Goal: Ask a question: Seek information or help from site administrators or community

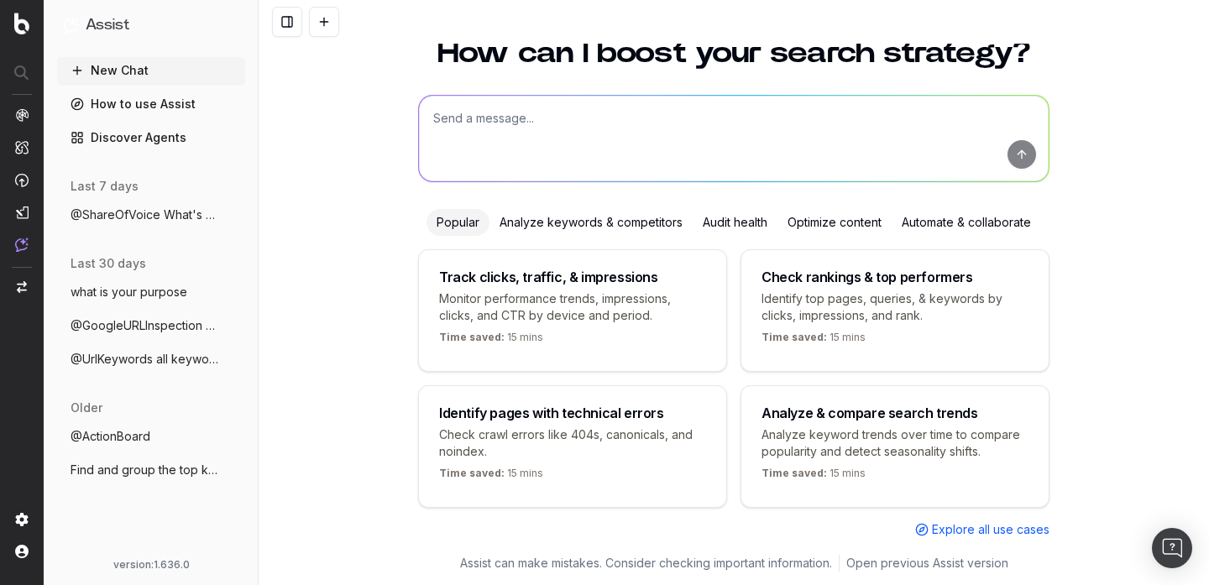
click at [595, 198] on div "How can I boost your search strategy? Popular Analyze keywords & competitors Au…" at bounding box center [734, 286] width 645 height 537
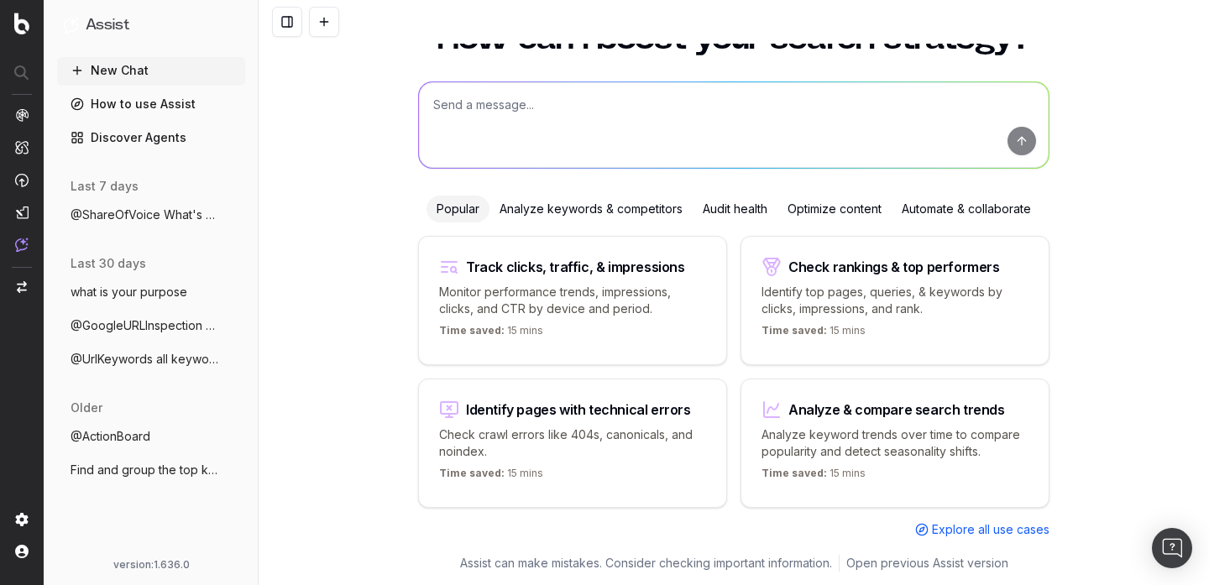
click at [563, 114] on textarea at bounding box center [734, 125] width 630 height 86
paste textarea "What are the main SERP features for 'how to make pizza'?"
type textarea "What are the main SERP features for 'how to make pizza'?"
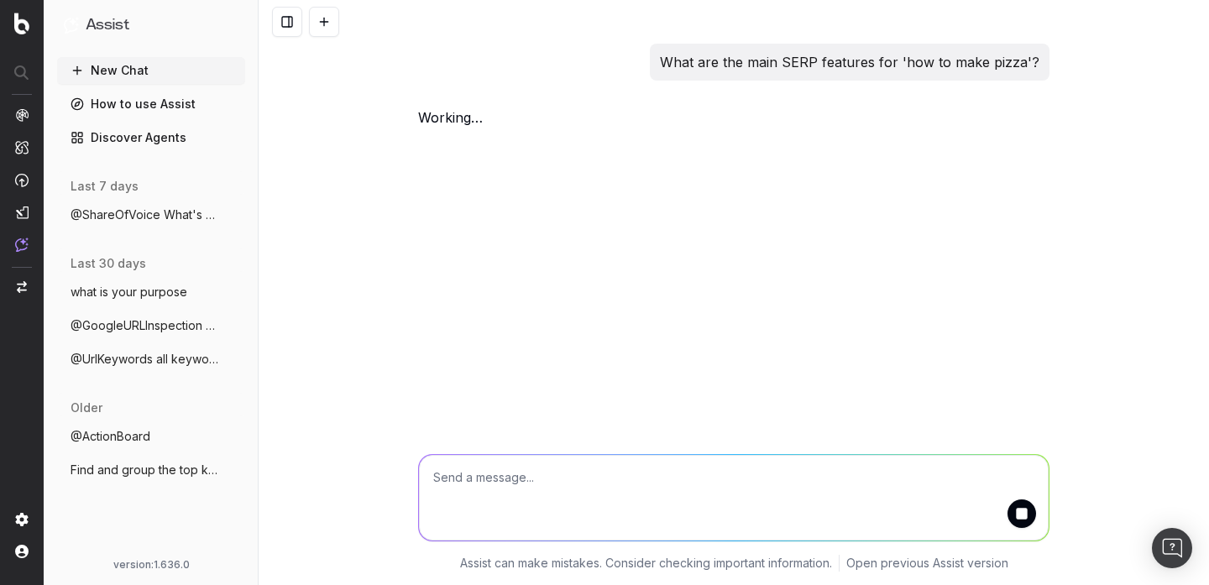
click at [727, 97] on div "What are the main SERP features for 'how to make pizza'? working …" at bounding box center [734, 87] width 645 height 87
click at [542, 471] on textarea at bounding box center [734, 498] width 630 height 86
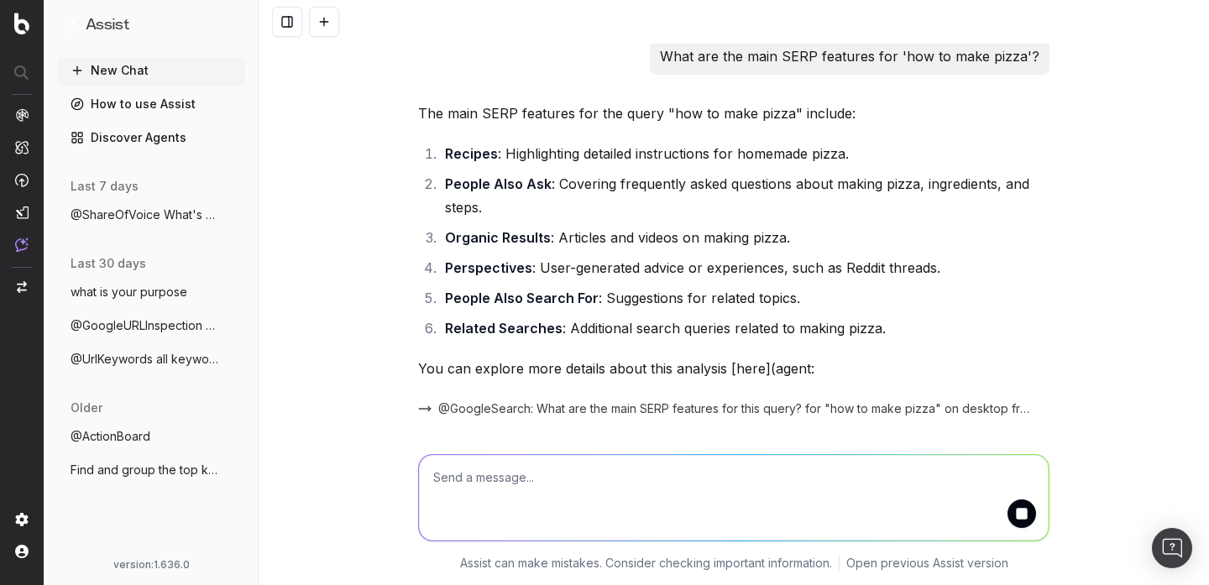
click at [542, 471] on textarea at bounding box center [734, 498] width 630 height 86
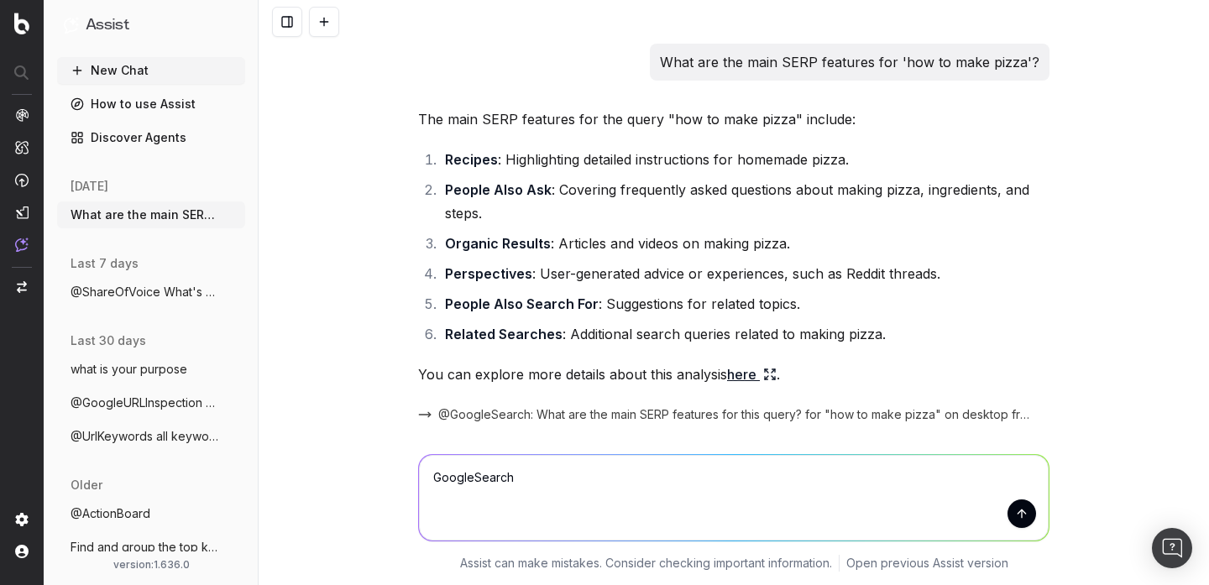
click at [807, 60] on p "What are the main SERP features for 'how to make pizza'?" at bounding box center [850, 62] width 380 height 24
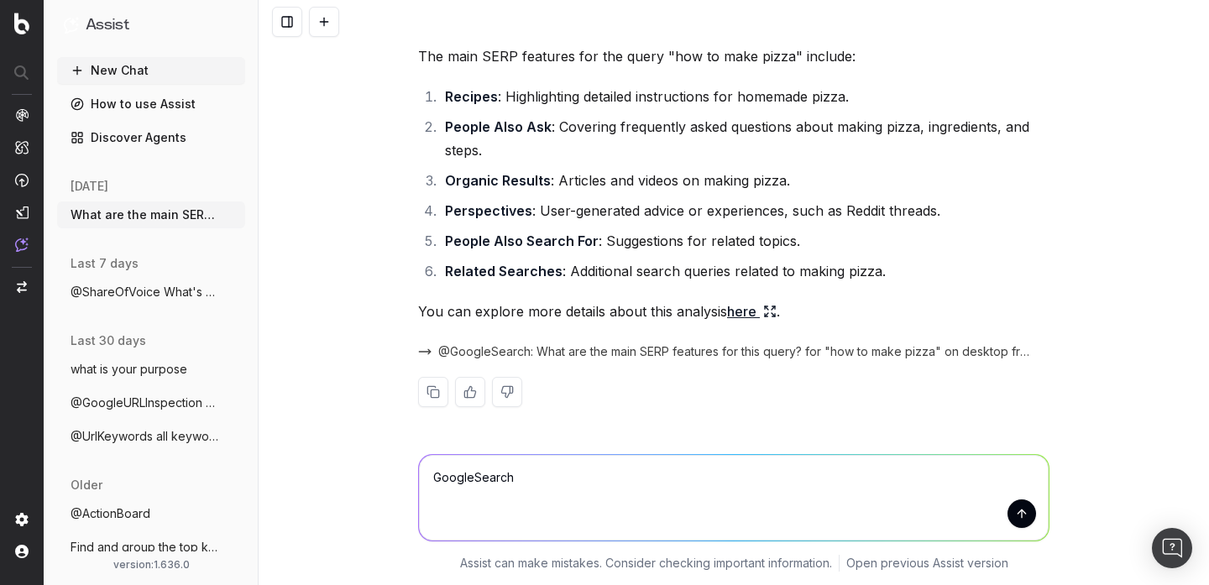
click at [590, 486] on textarea "GoogleSearch" at bounding box center [734, 498] width 630 height 86
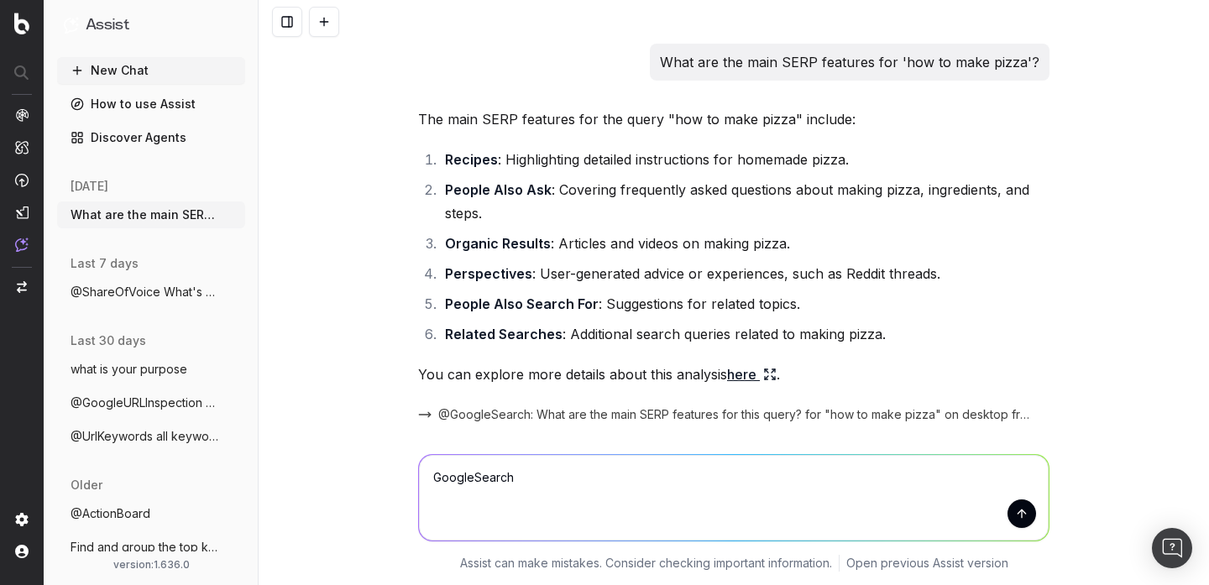
click at [755, 62] on p "What are the main SERP features for 'how to make pizza'?" at bounding box center [850, 62] width 380 height 24
click at [777, 69] on p "What are the main SERP features for 'how to make pizza'?" at bounding box center [850, 62] width 380 height 24
click at [574, 487] on textarea "GoogleSearch" at bounding box center [734, 498] width 630 height 86
click at [430, 481] on textarea "GoogleSearch" at bounding box center [734, 498] width 630 height 86
click at [560, 476] on textarea "@GoogleSearch" at bounding box center [734, 498] width 630 height 86
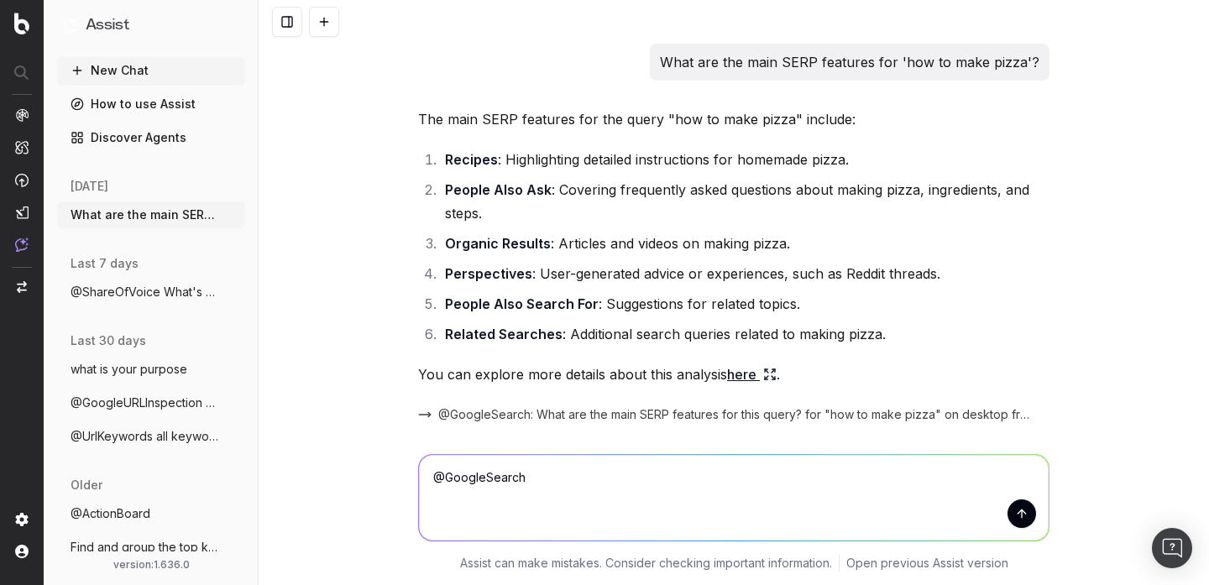
click at [682, 72] on p "What are the main SERP features for 'how to make pizza'?" at bounding box center [850, 62] width 380 height 24
click at [688, 56] on p "What are the main SERP features for 'how to make pizza'?" at bounding box center [850, 62] width 380 height 24
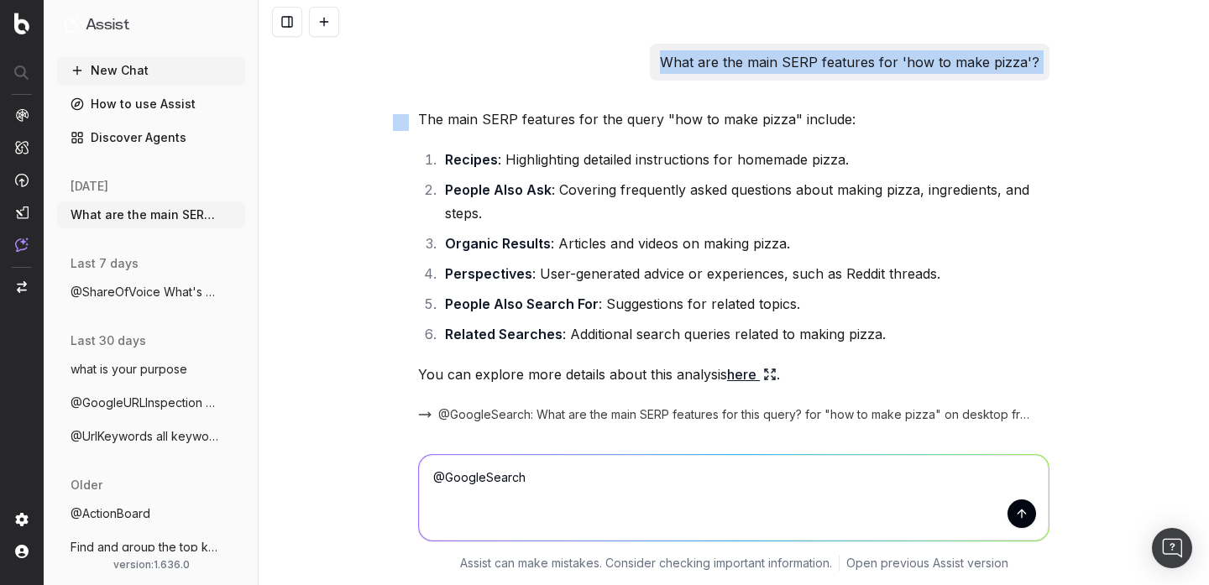
copy p "What are the main SERP features for 'how to make pizza'?"
click at [572, 481] on textarea "@GoogleSearch" at bounding box center [734, 498] width 630 height 86
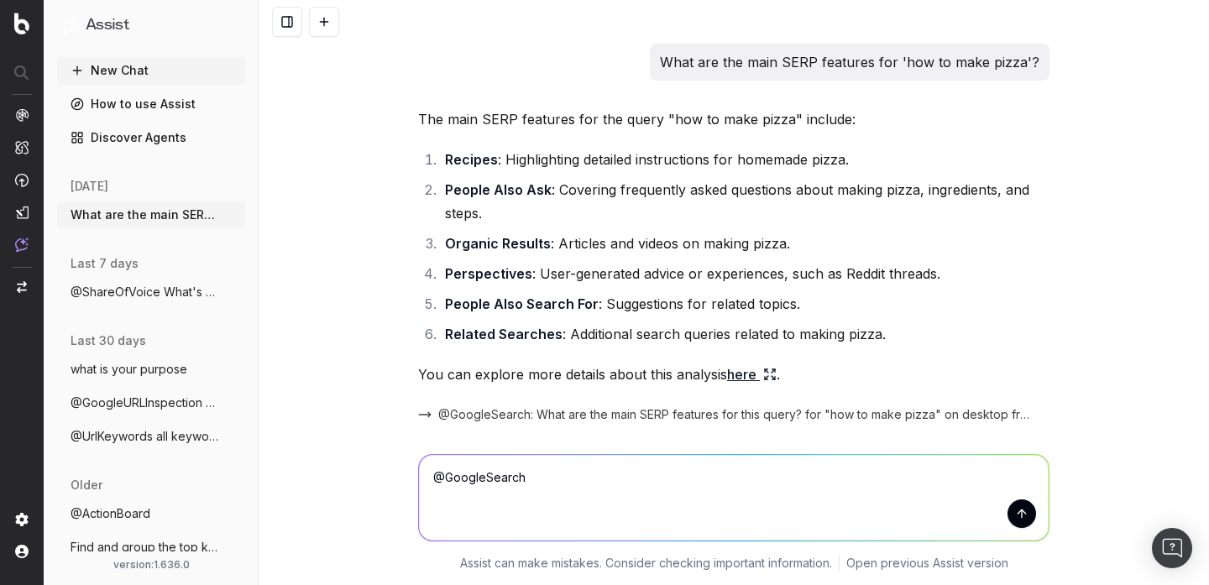
paste textarea "What are the main SERP features for 'how to make pizza'?"
type textarea "@GoogleSearch What are the main SERP features for 'how to make pizza'?"
click at [320, 29] on button at bounding box center [324, 22] width 30 height 30
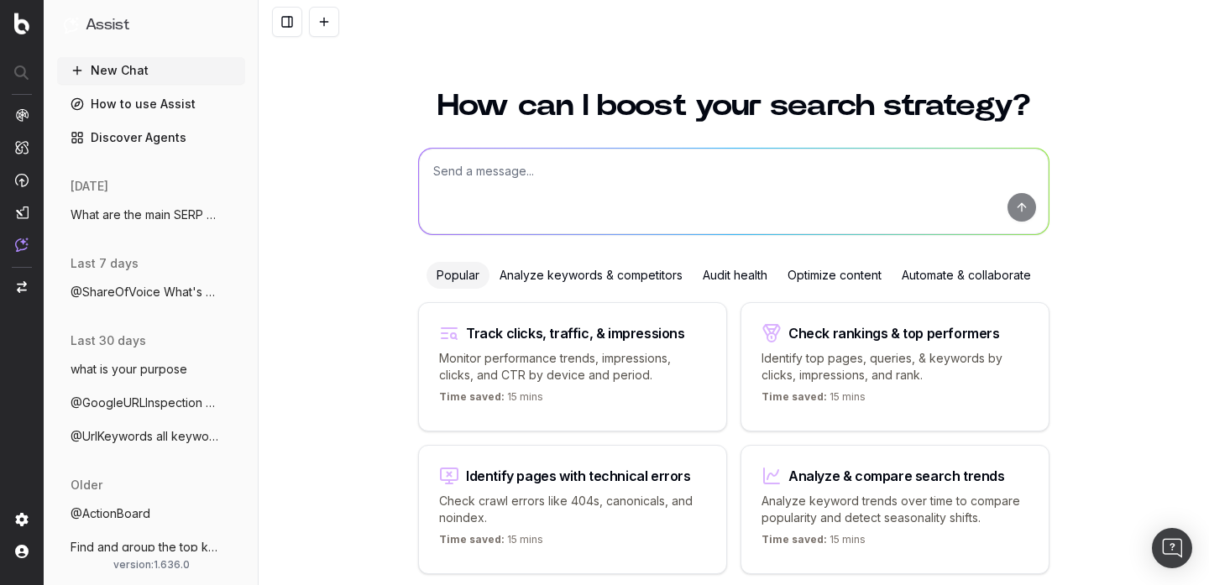
click at [521, 195] on textarea at bounding box center [734, 192] width 630 height 86
paste textarea "What are the main SERP features for 'how to make pizza'?"
click at [438, 164] on textarea "What are the main SERP features for 'how to make pizza'?" at bounding box center [734, 192] width 630 height 86
type textarea "@googlesearch What are the main SERP features for 'how to make pizza'?"
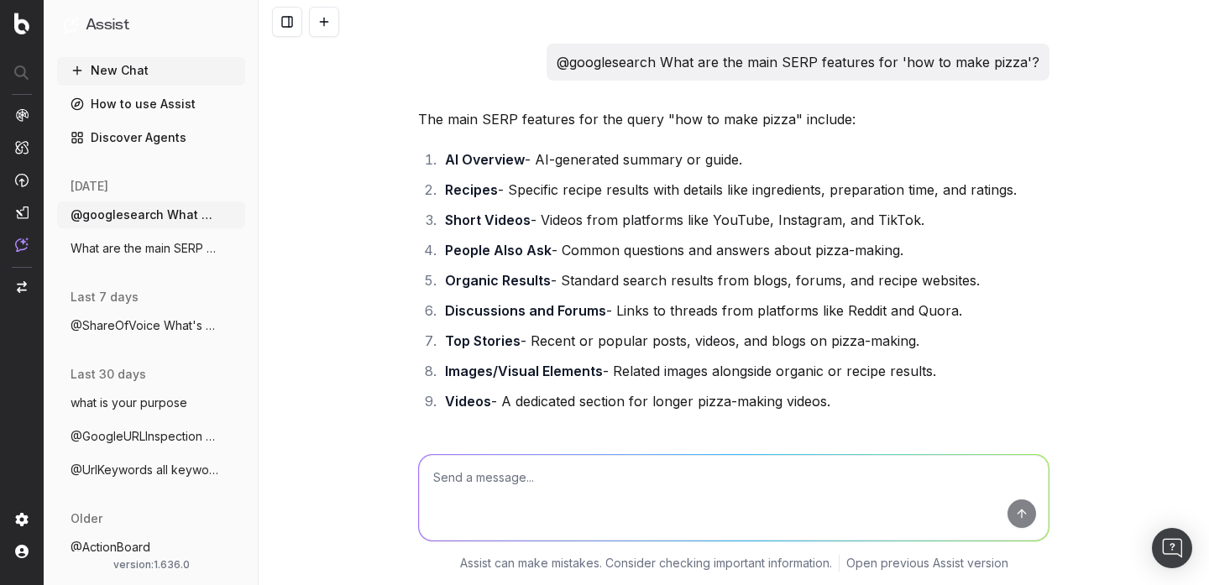
click at [175, 318] on span "@ShareOfVoice What's our share of voice" at bounding box center [145, 325] width 148 height 17
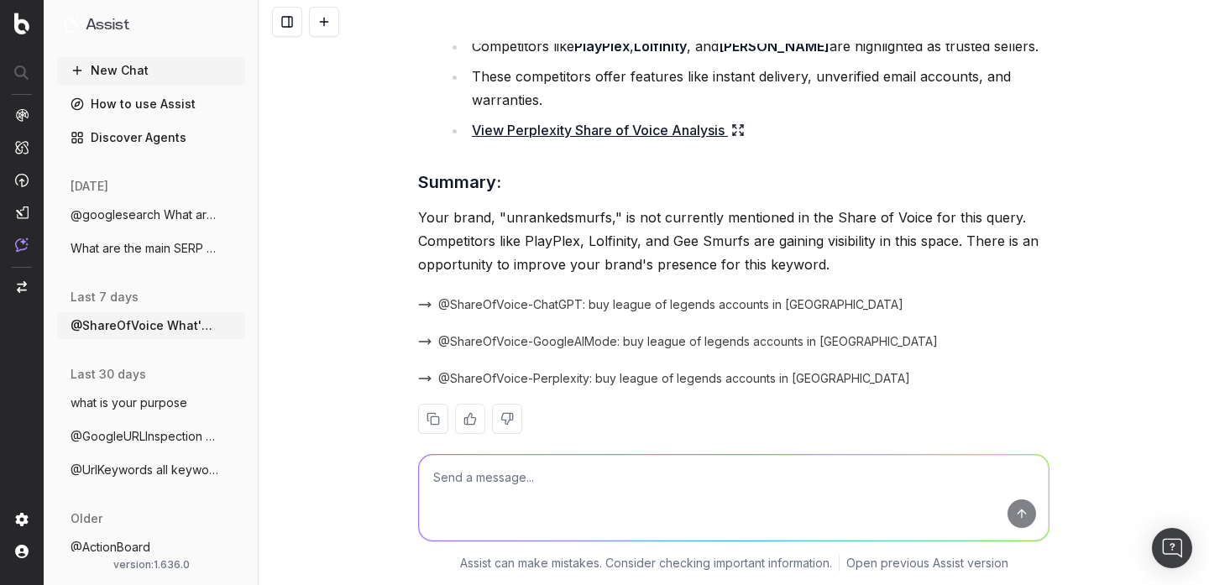
scroll to position [614, 0]
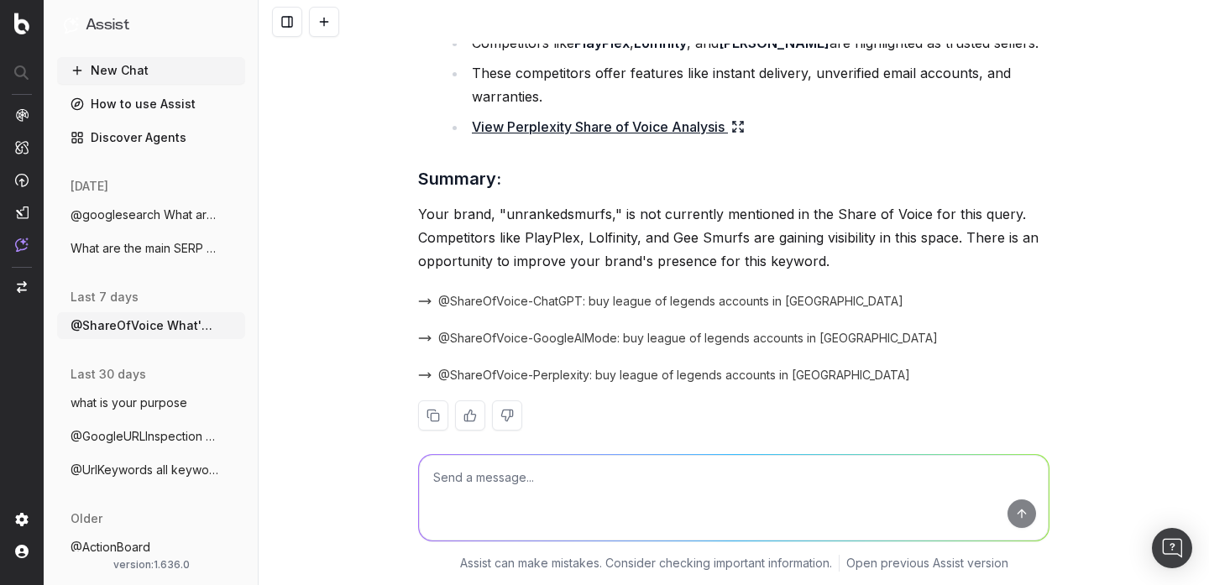
click at [144, 440] on span "@GoogleURLInspection https://www.unrank" at bounding box center [145, 436] width 148 height 17
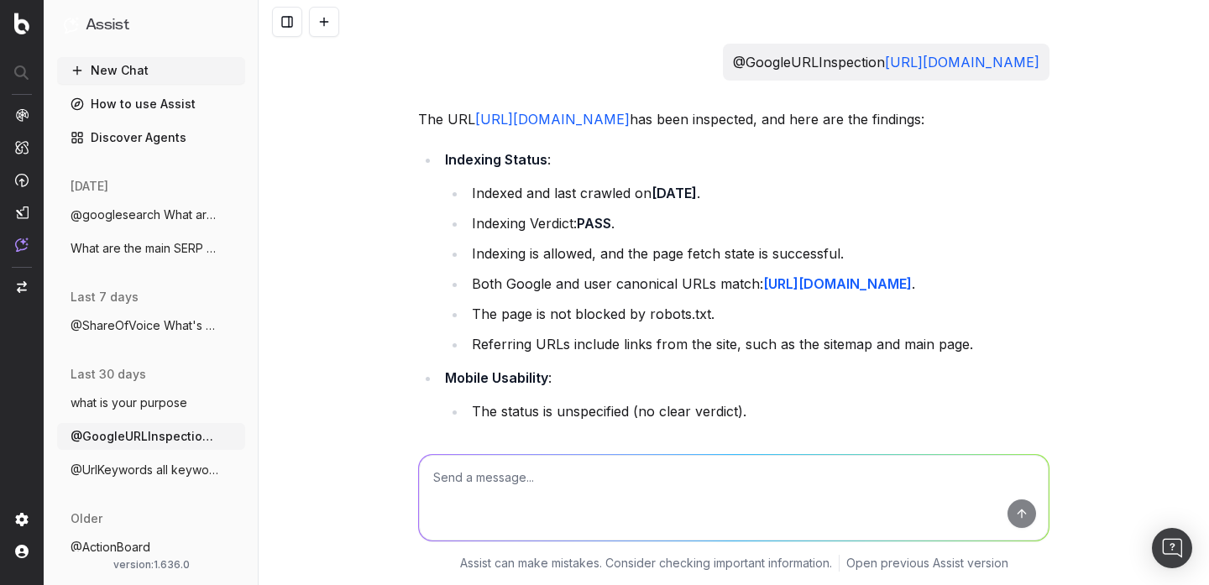
click at [116, 213] on span "@googlesearch What are the main SERP fea" at bounding box center [145, 215] width 148 height 17
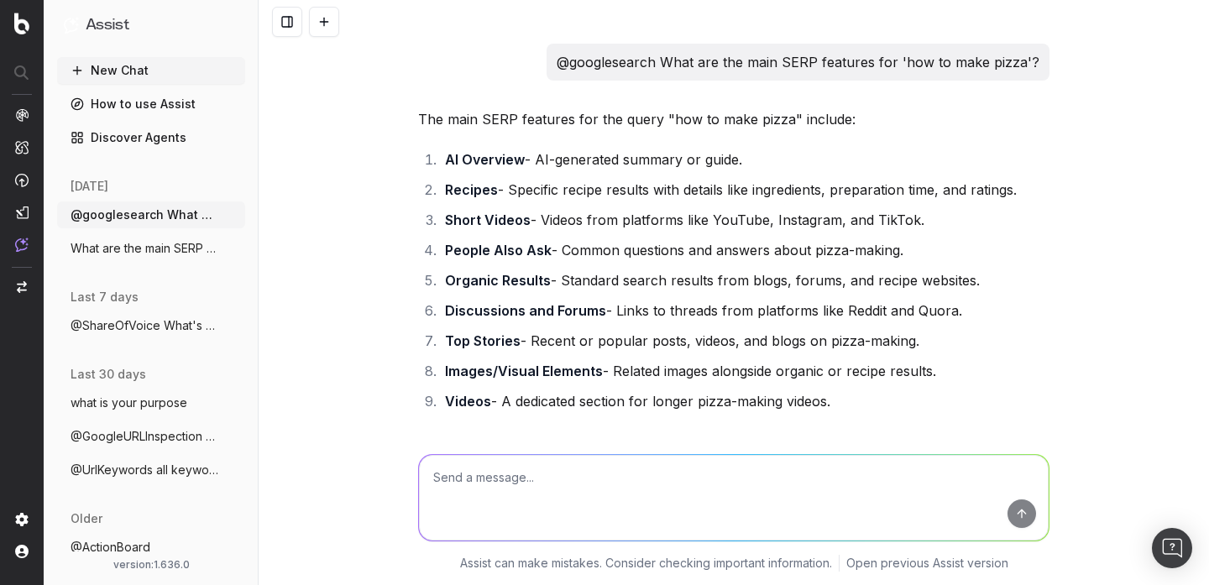
click at [538, 506] on textarea at bounding box center [734, 498] width 630 height 86
click at [328, 14] on button at bounding box center [324, 22] width 30 height 30
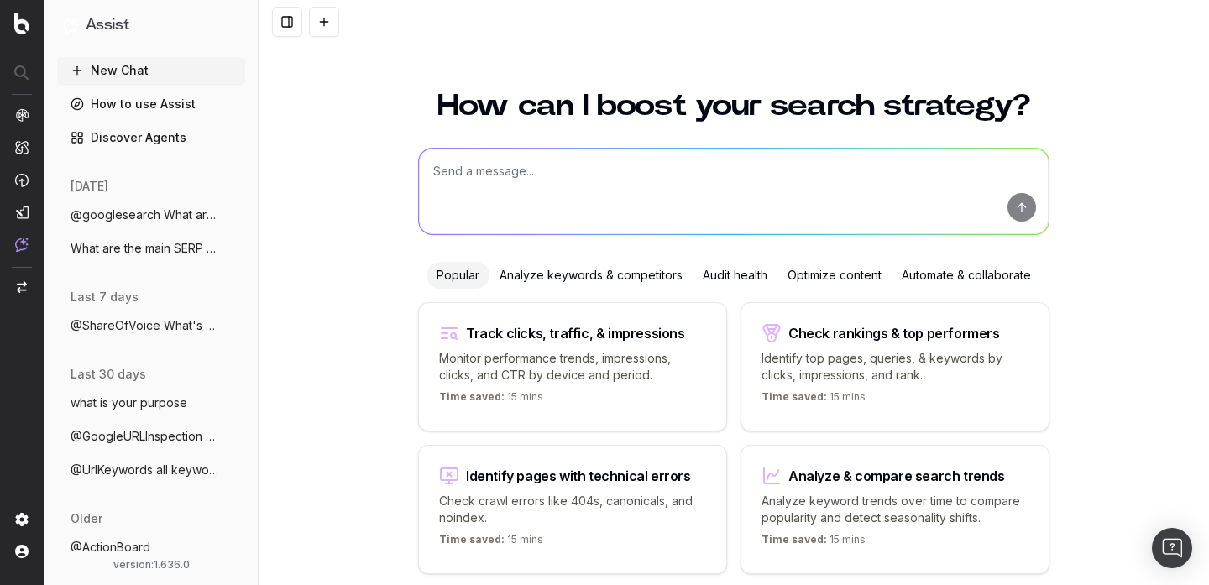
click at [479, 181] on textarea at bounding box center [734, 192] width 630 height 86
paste textarea "/backend/.venv/lib/python3.12/site-packages/pydantic/_internal/_fields.py:198: …"
type textarea "/backend/.venv/lib/python3.12/site-packages/pydantic/_internal/_fields.py:198: …"
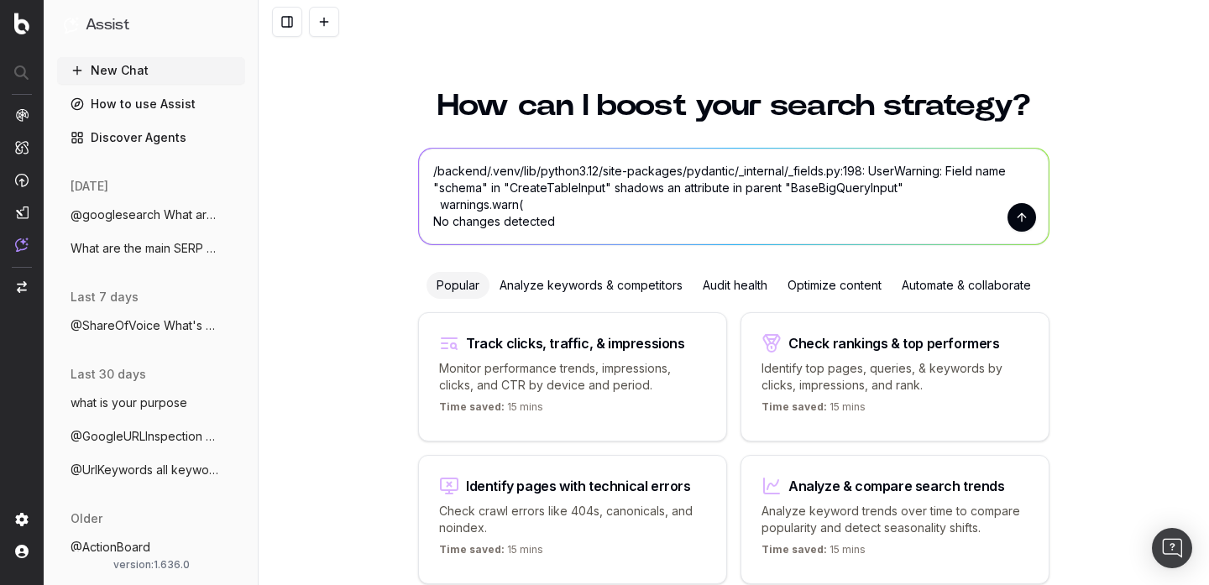
click at [479, 181] on textarea "/backend/.venv/lib/python3.12/site-packages/pydantic/_internal/_fields.py:198: …" at bounding box center [734, 197] width 630 height 96
